Goal: Information Seeking & Learning: Learn about a topic

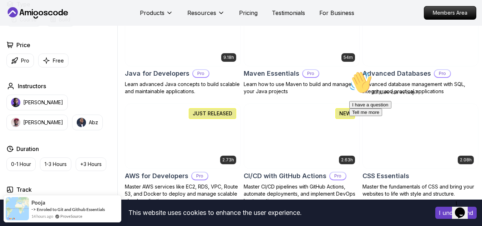
scroll to position [464, 0]
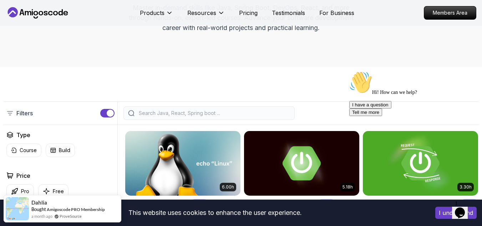
scroll to position [178, 0]
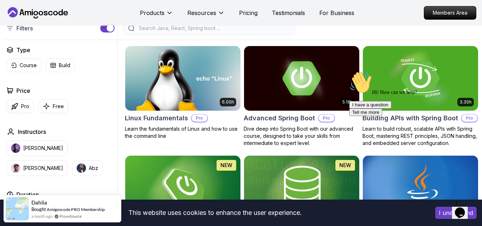
click at [200, 32] on input "search" at bounding box center [213, 28] width 153 height 7
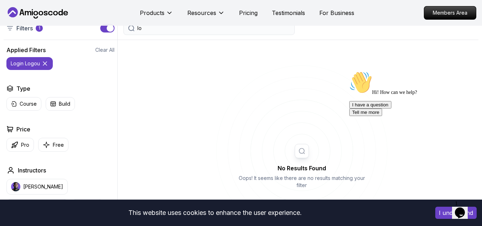
type input "l"
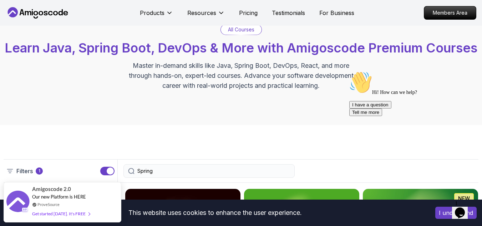
scroll to position [143, 0]
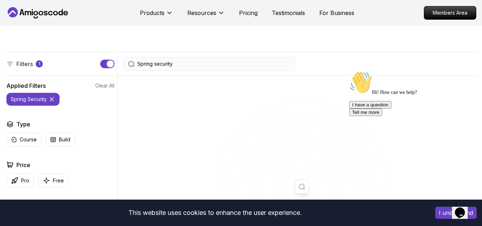
type input "Spring security"
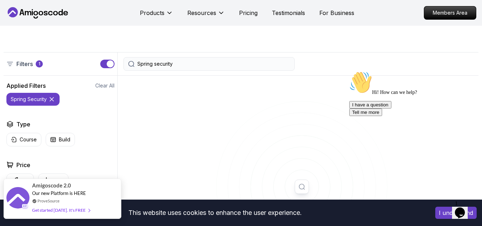
click at [72, 209] on div "Get started [DATE]. It's FREE" at bounding box center [61, 210] width 58 height 8
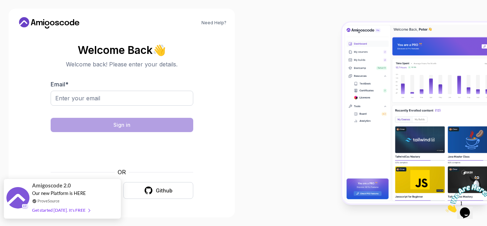
click at [72, 209] on div "Get started [DATE]. It's FREE" at bounding box center [61, 210] width 58 height 8
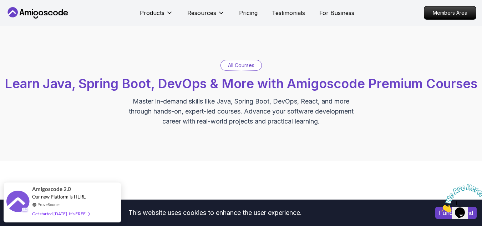
click at [230, 67] on p "All Courses" at bounding box center [241, 65] width 26 height 7
click at [238, 63] on p "All Courses" at bounding box center [241, 65] width 26 height 7
click at [238, 66] on p "All Courses" at bounding box center [241, 65] width 26 height 7
click at [239, 66] on p "All Courses" at bounding box center [241, 65] width 26 height 7
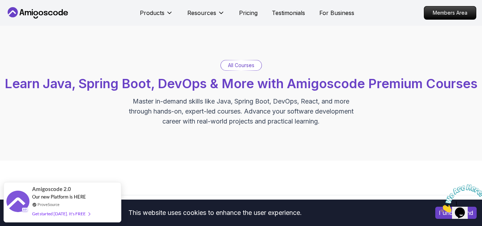
click at [139, 44] on div "All Courses Learn Java, Spring Boot, DevOps & More with Amigoscode Premium Cour…" at bounding box center [241, 93] width 482 height 135
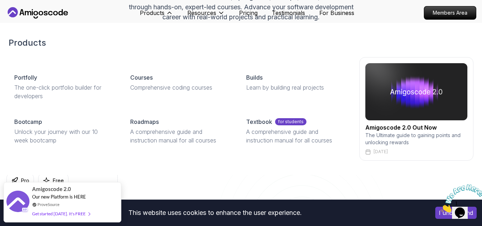
scroll to position [178, 0]
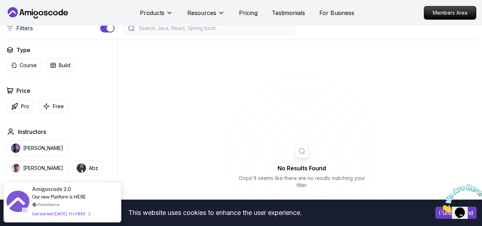
drag, startPoint x: 478, startPoint y: 183, endPoint x: 820, endPoint y: 366, distance: 387.8
click at [441, 207] on icon "Close" at bounding box center [441, 210] width 0 height 6
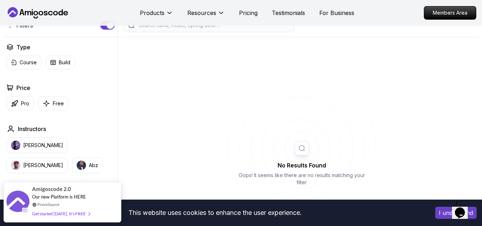
scroll to position [107, 0]
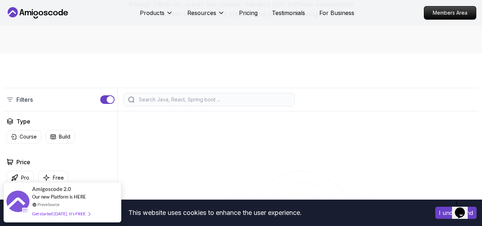
click at [183, 103] on input "search" at bounding box center [213, 99] width 153 height 7
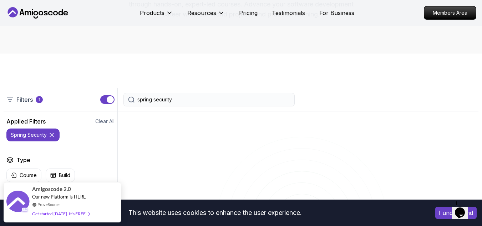
type input "spring security"
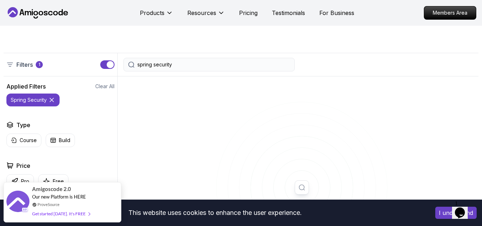
scroll to position [107, 0]
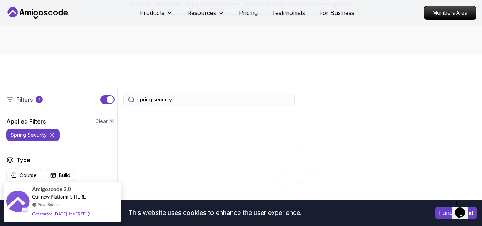
drag, startPoint x: 177, startPoint y: 113, endPoint x: 158, endPoint y: 113, distance: 19.3
click at [158, 103] on input "spring security" at bounding box center [213, 99] width 153 height 7
click at [52, 138] on icon at bounding box center [51, 134] width 7 height 7
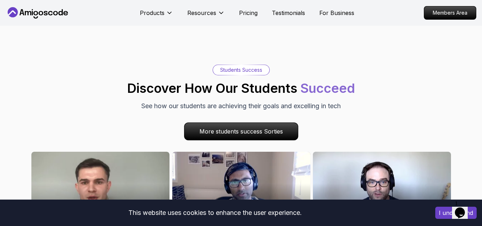
scroll to position [2212, 0]
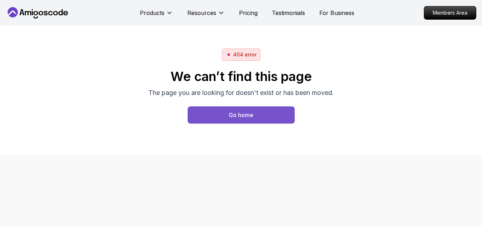
click at [260, 117] on button "Go home" at bounding box center [241, 114] width 107 height 17
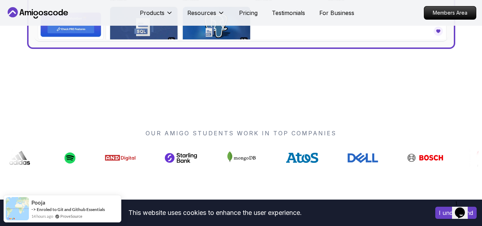
scroll to position [464, 0]
